Goal: Task Accomplishment & Management: Manage account settings

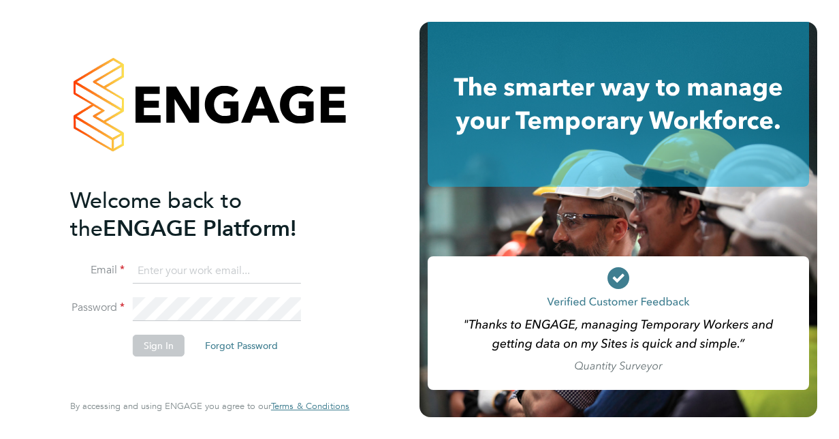
type input "sjlangridge@live.com"
click at [165, 342] on button "Sign In" at bounding box center [159, 346] width 52 height 22
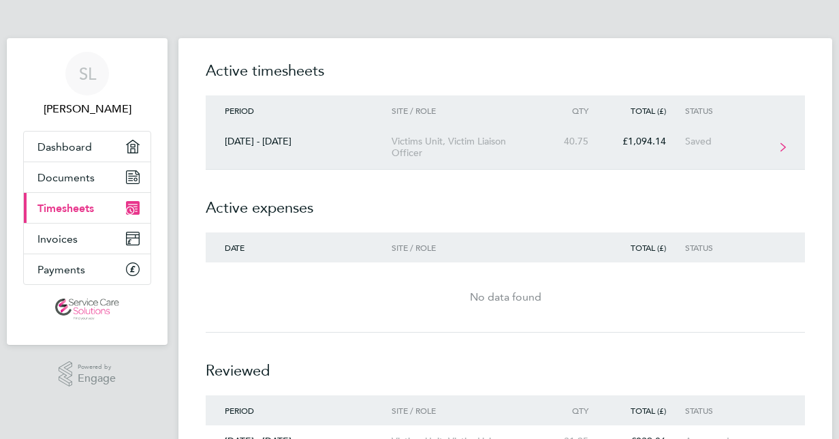
click at [493, 151] on div "Victims Unit, Victim Liaison Officer" at bounding box center [470, 147] width 156 height 23
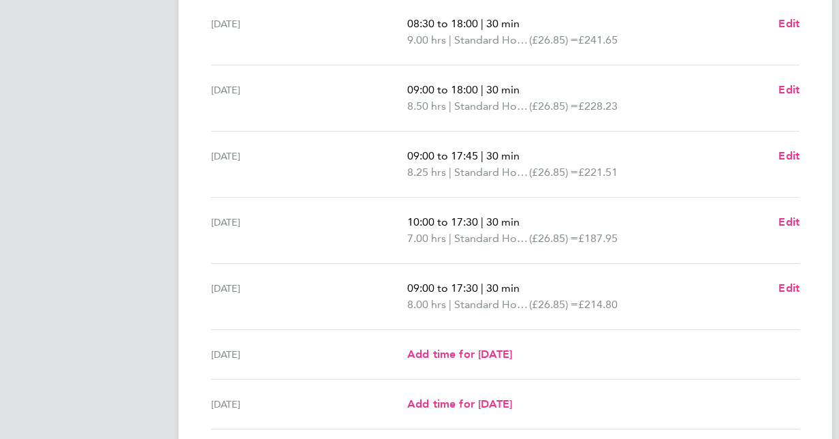
scroll to position [394, 0]
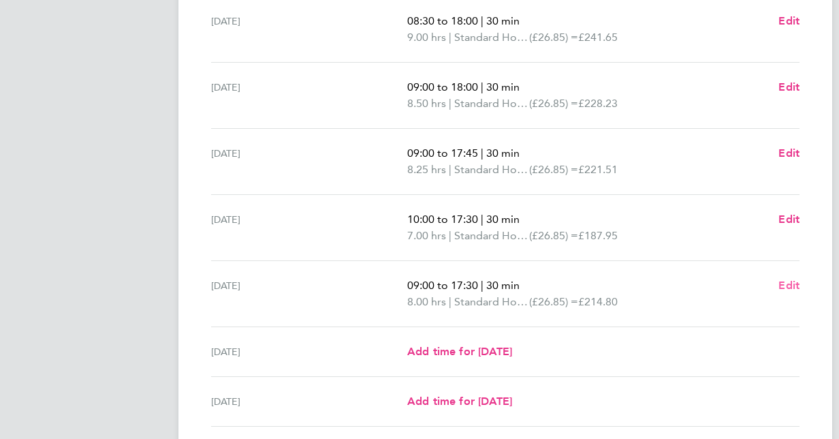
click at [794, 280] on span "Edit" at bounding box center [789, 285] width 21 height 13
select select "30"
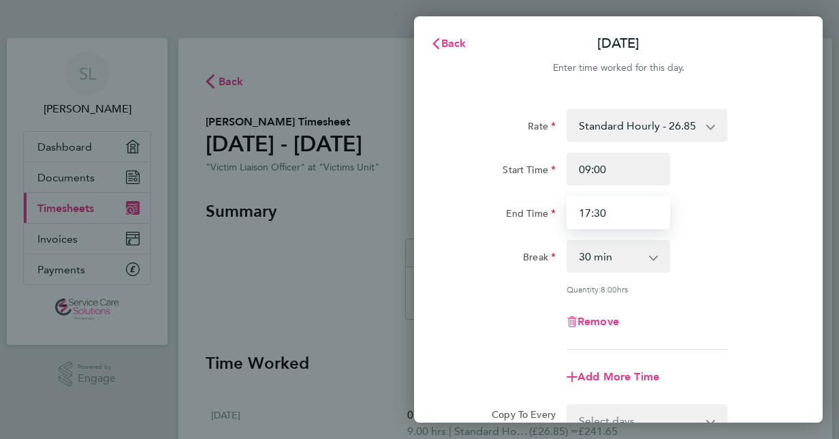
click at [662, 209] on input "17:30" at bounding box center [619, 212] width 104 height 33
drag, startPoint x: 632, startPoint y: 212, endPoint x: 420, endPoint y: 214, distance: 212.6
click at [420, 214] on div "Rate Standard Hourly - 26.85 Start Time 09:00 End Time 17:30 Break 0 min 15 min…" at bounding box center [618, 303] width 409 height 420
type input "17:00"
click at [777, 245] on div "Break 0 min 15 min 30 min 45 min 60 min 75 min 90 min" at bounding box center [618, 256] width 343 height 33
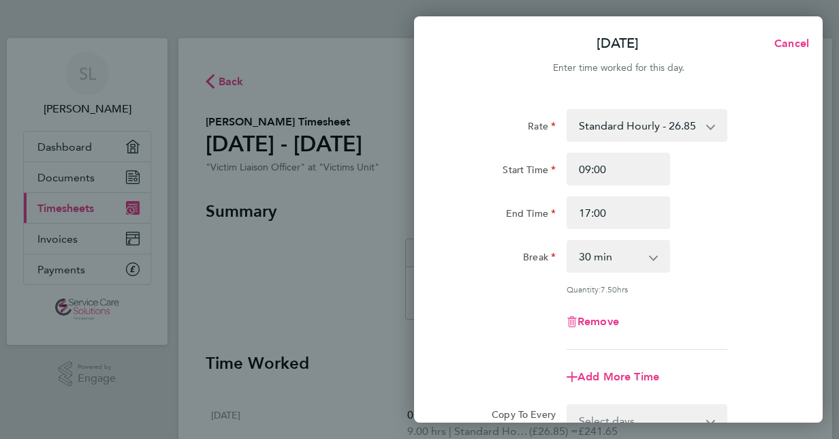
scroll to position [176, 0]
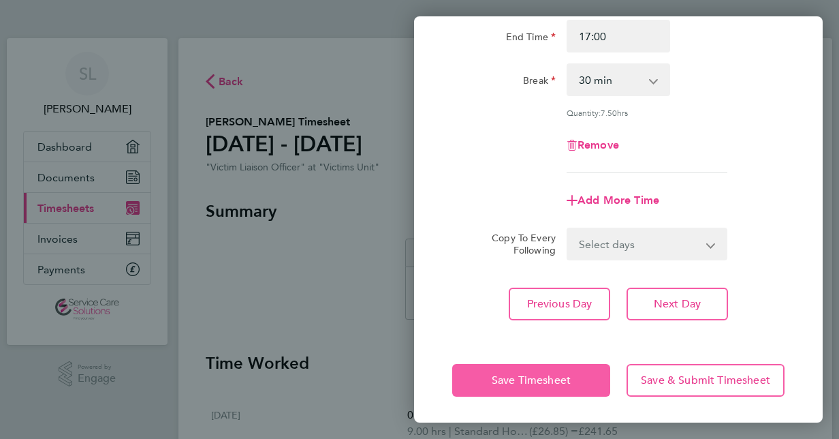
click at [517, 384] on span "Save Timesheet" at bounding box center [531, 380] width 79 height 14
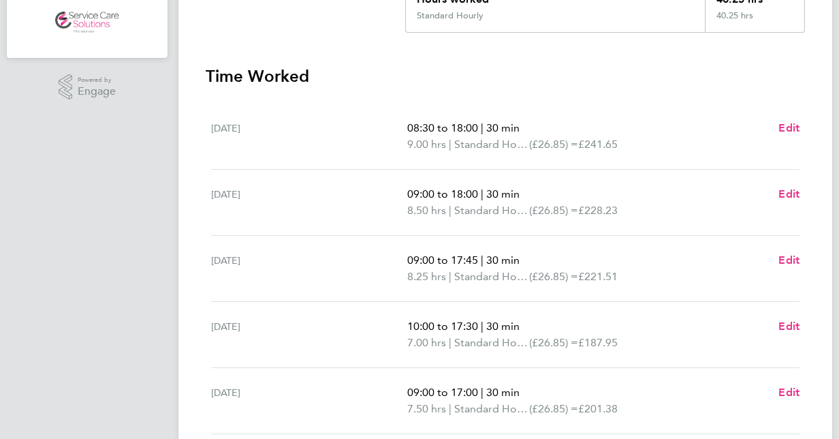
scroll to position [499, 0]
